Goal: Navigation & Orientation: Find specific page/section

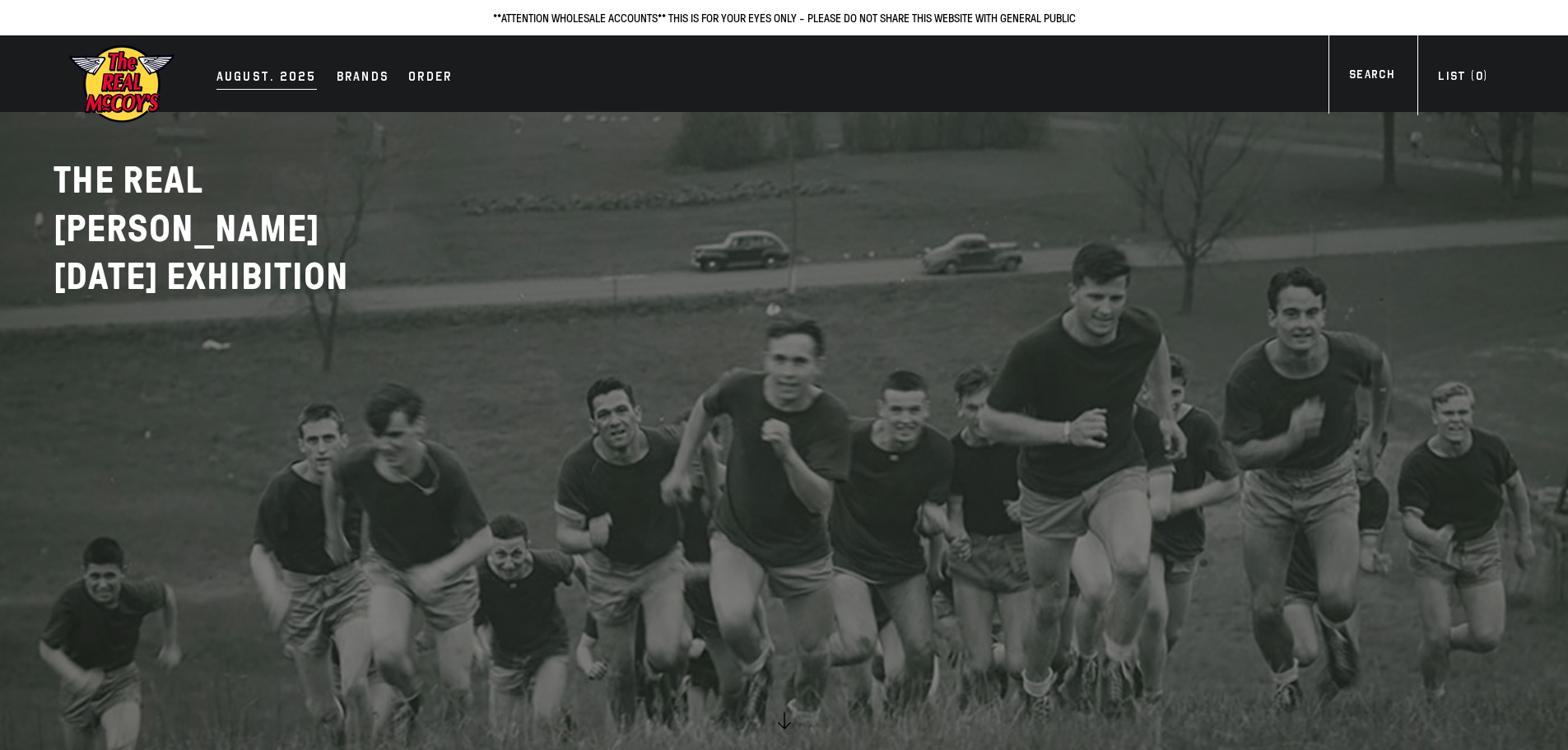
click at [256, 81] on div "AUGUST. 2025" at bounding box center [267, 78] width 101 height 23
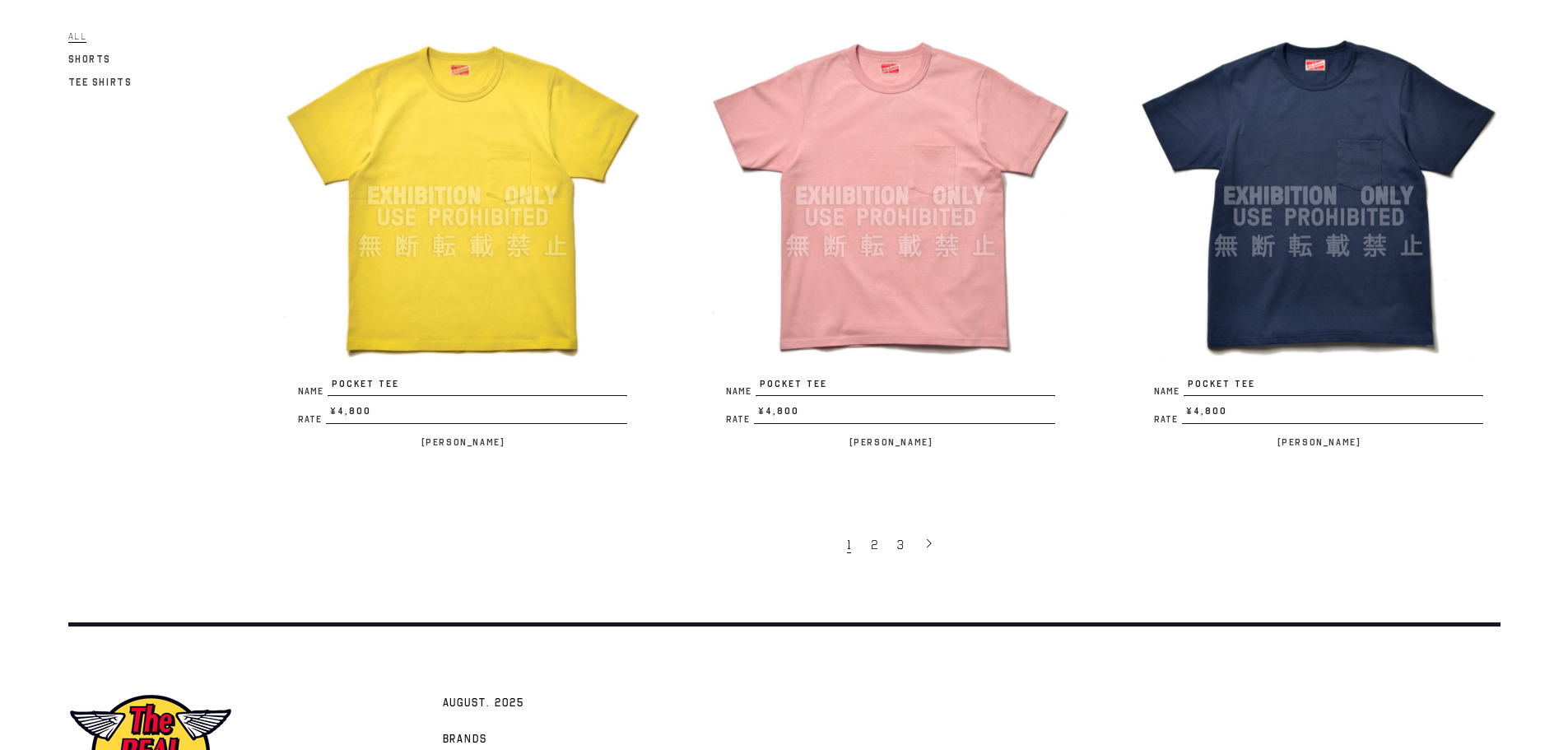
scroll to position [3736, 0]
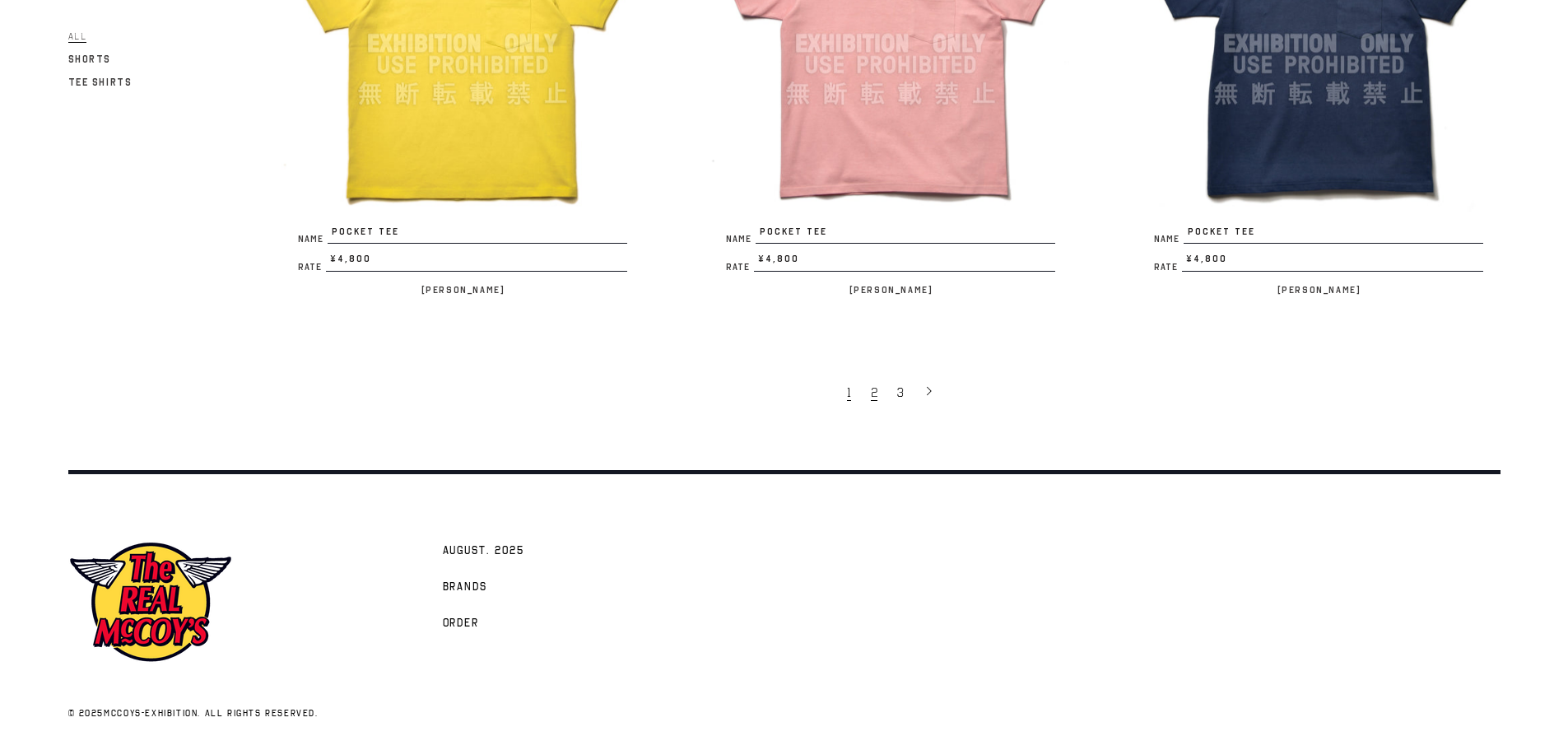
click at [880, 384] on link "2" at bounding box center [876, 392] width 26 height 35
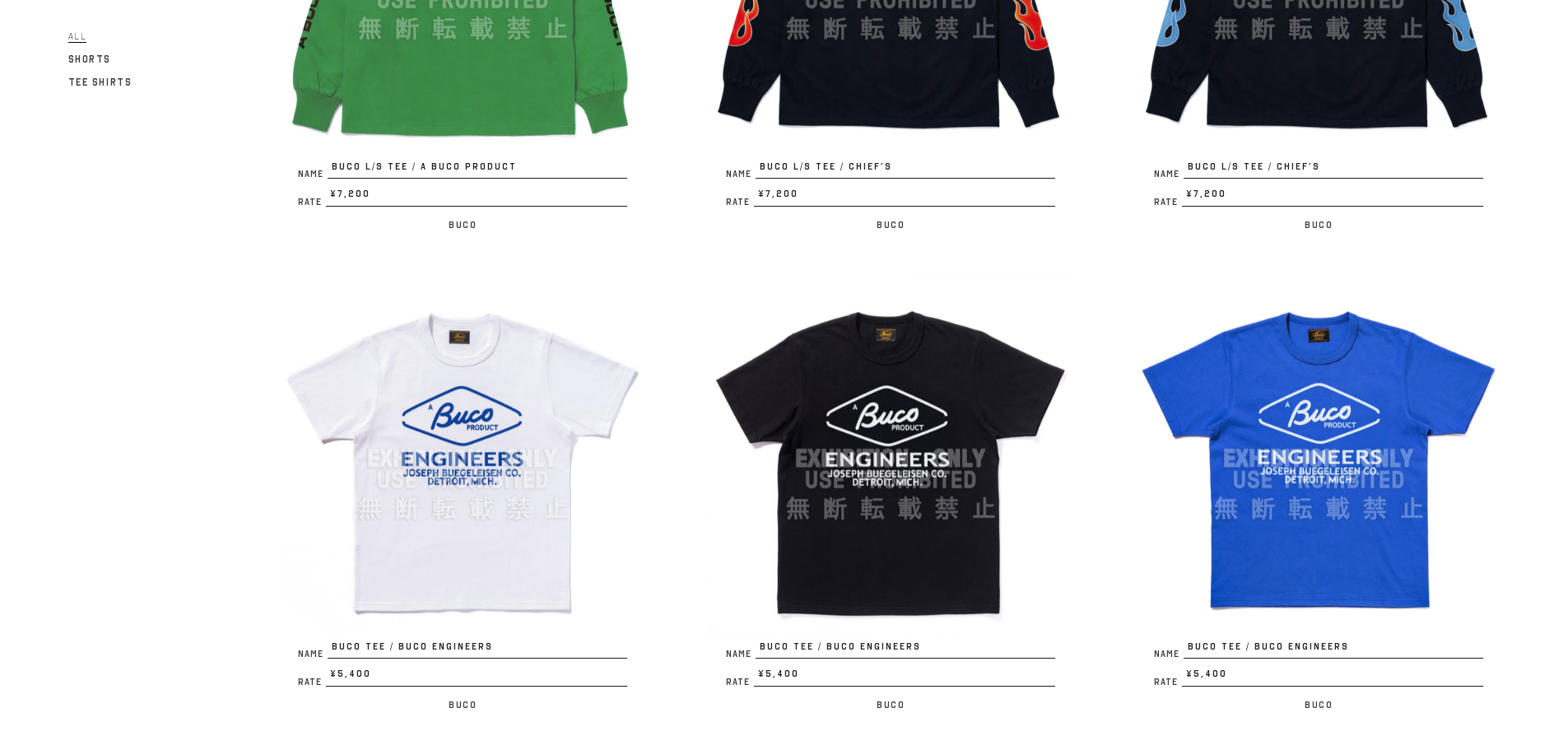
scroll to position [3736, 0]
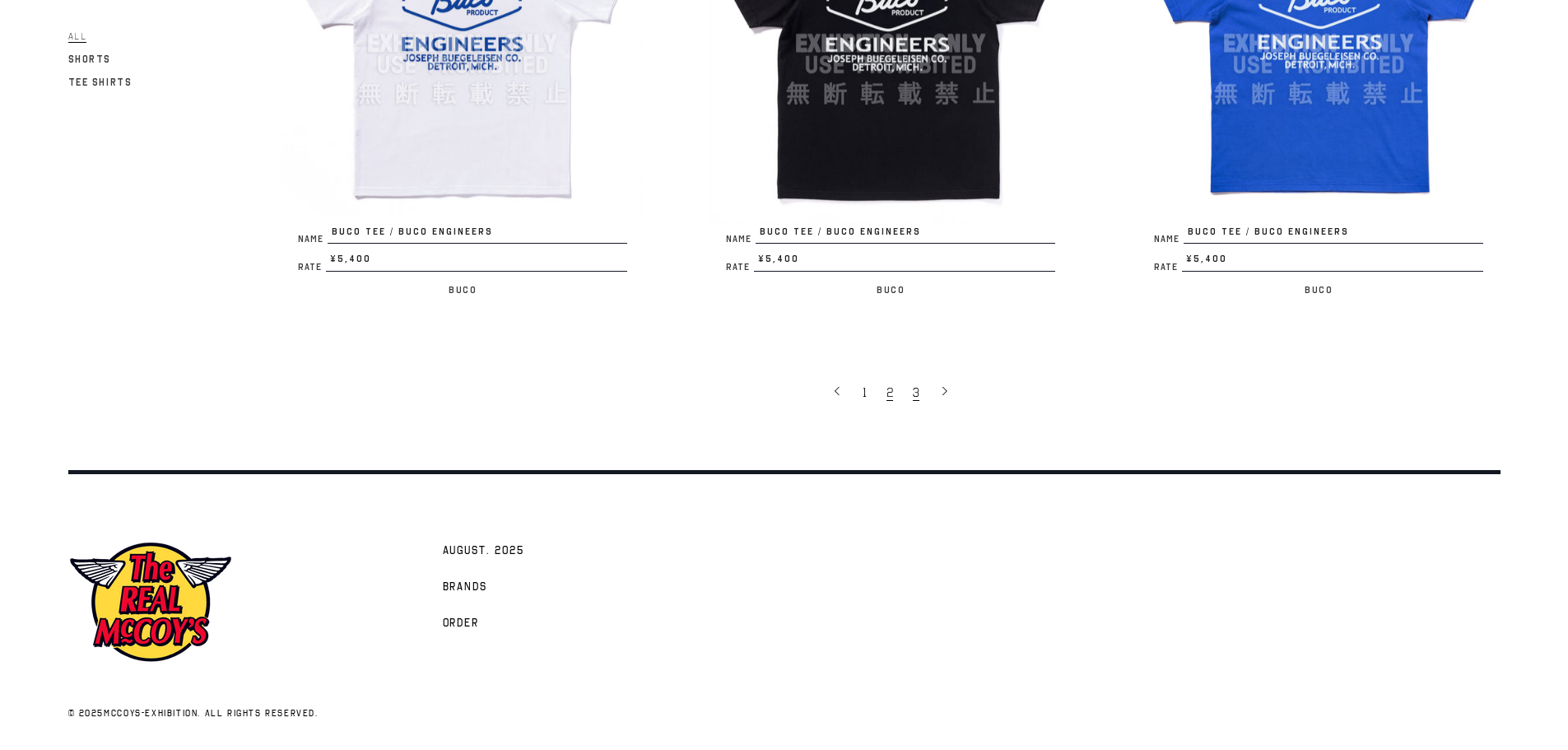
click at [909, 392] on link "3" at bounding box center [917, 392] width 26 height 35
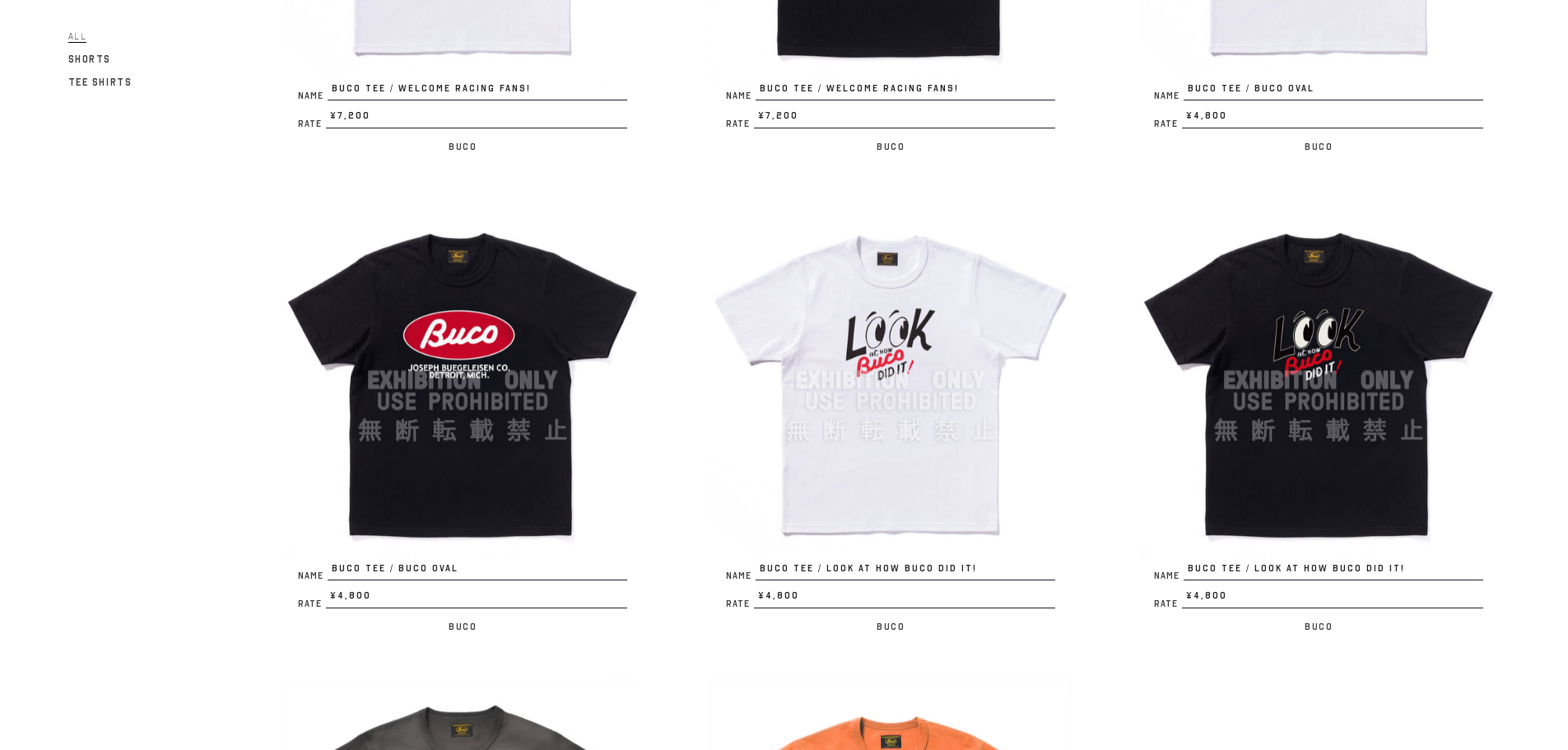
scroll to position [741, 0]
